Goal: Book appointment/travel/reservation

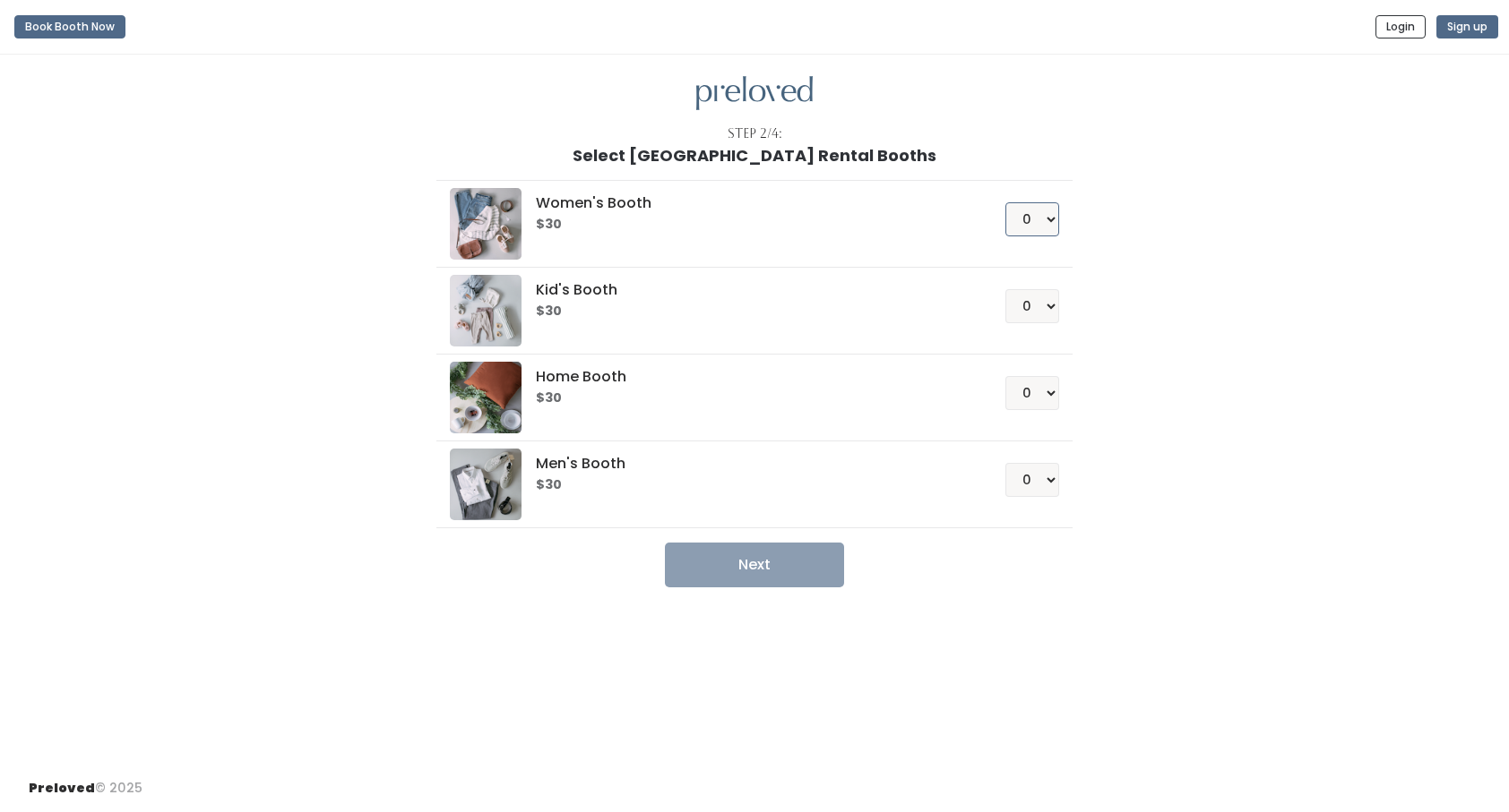
click at [1050, 216] on select "0 1 2 3 4" at bounding box center [1032, 219] width 53 height 34
select select "1"
click at [1005, 203] on select "0 1 2 3 4" at bounding box center [1032, 219] width 53 height 34
click at [763, 567] on button "Next" at bounding box center [754, 565] width 179 height 44
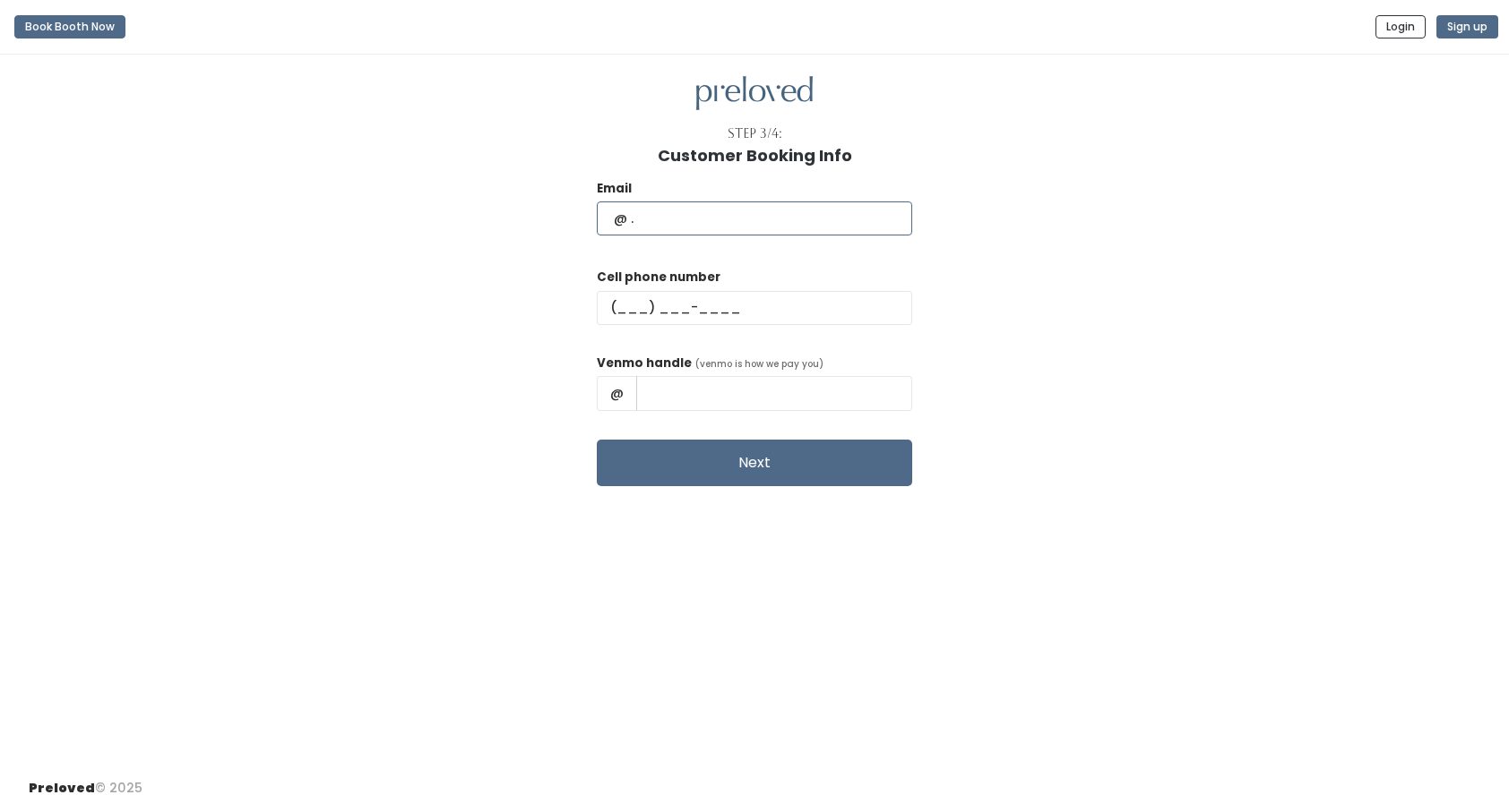
click at [683, 213] on input "text" at bounding box center [754, 218] width 315 height 34
type input "[EMAIL_ADDRESS][DOMAIN_NAME]"
